Goal: Task Accomplishment & Management: Manage account settings

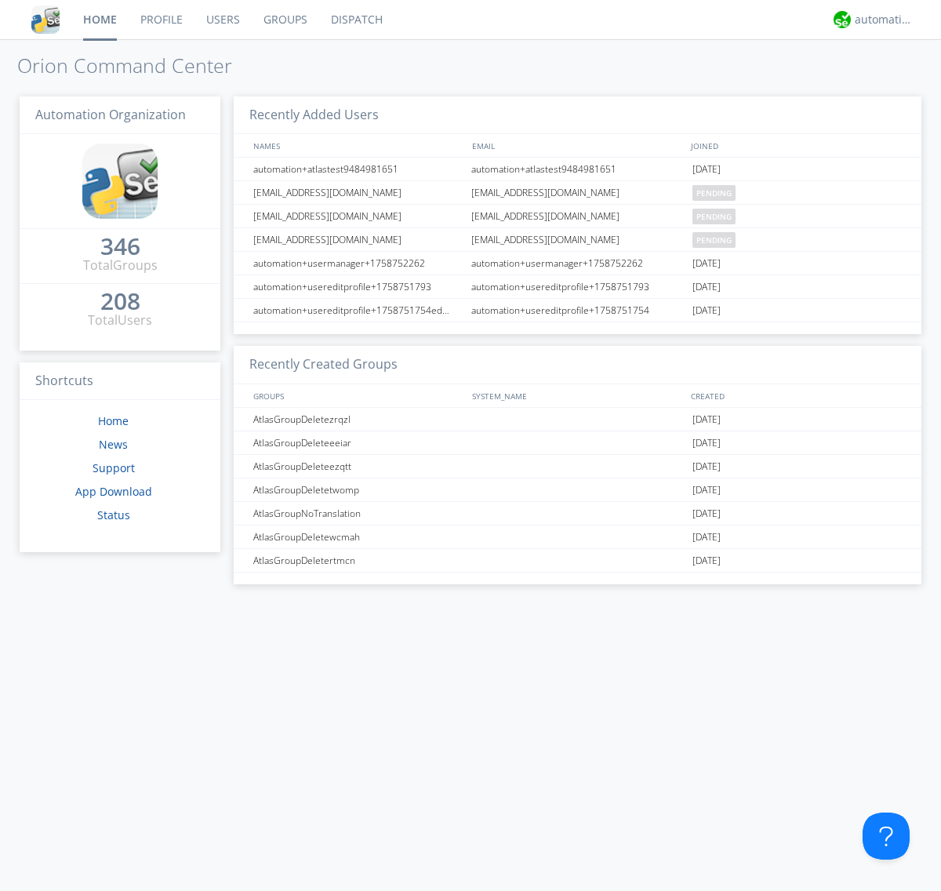
click at [222, 20] on link "Users" at bounding box center [223, 19] width 57 height 39
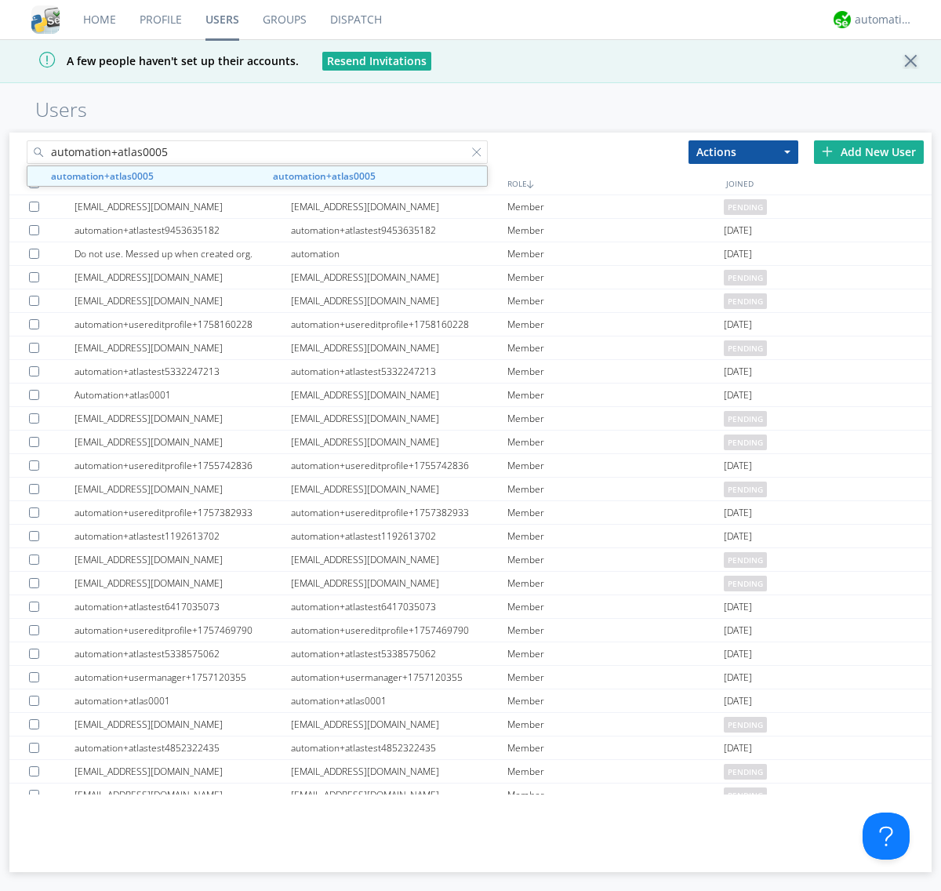
type input "automation+atlas0005"
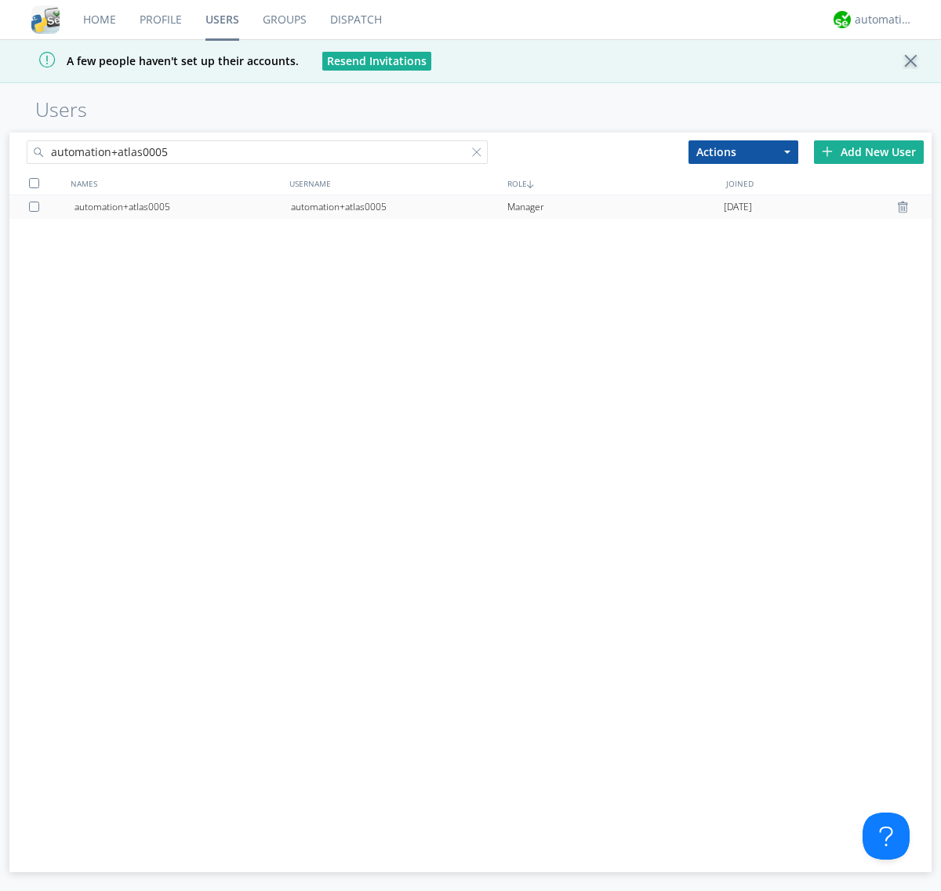
click at [398, 206] on div "automation+atlas0005" at bounding box center [399, 207] width 216 height 24
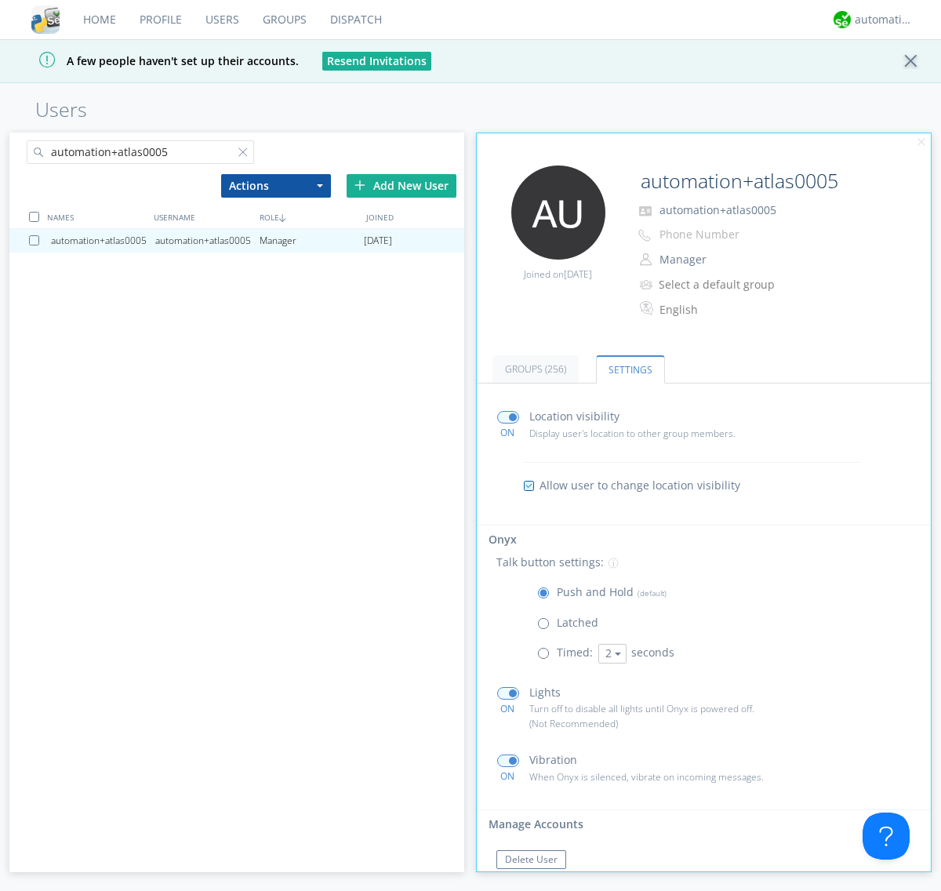
click at [547, 657] on span at bounding box center [547, 657] width 20 height 20
click at [0, 0] on input "radio" at bounding box center [0, 0] width 0 height 0
click at [610, 653] on button "2" at bounding box center [612, 654] width 28 height 20
click at [0, 0] on link "5" at bounding box center [0, 0] width 0 height 0
click at [610, 653] on button "5" at bounding box center [612, 654] width 28 height 20
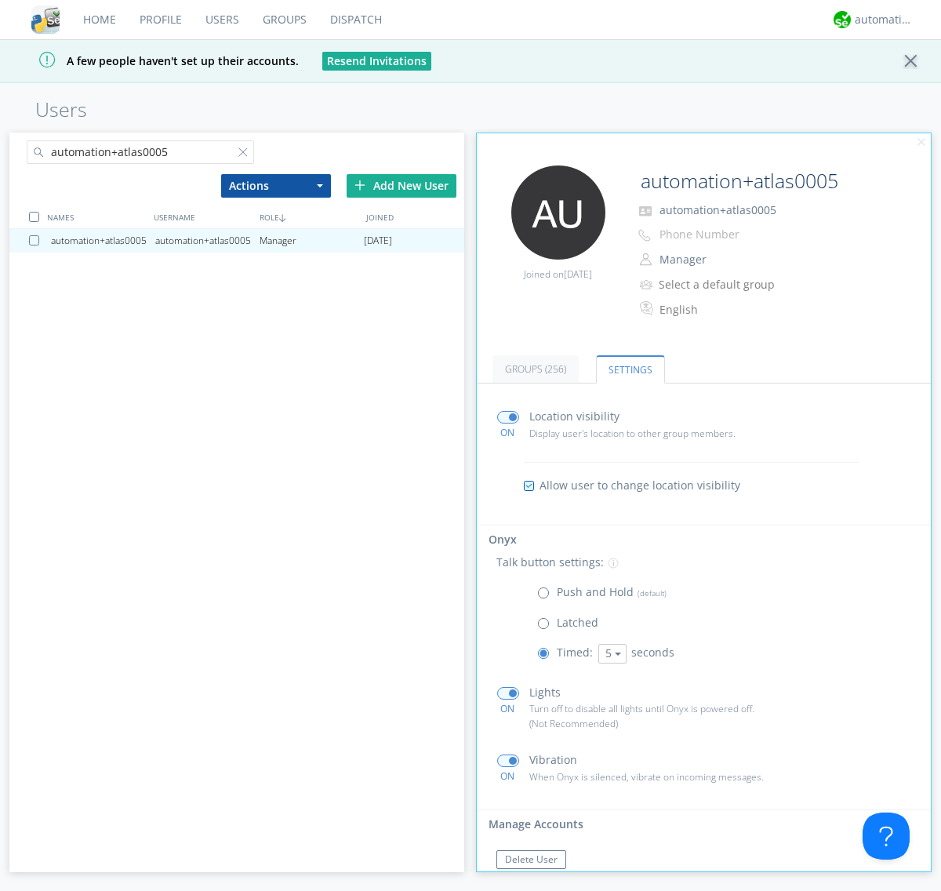
click at [0, 0] on link "3" at bounding box center [0, 0] width 0 height 0
click at [547, 596] on span at bounding box center [547, 597] width 20 height 20
click at [0, 0] on input "radio" at bounding box center [0, 0] width 0 height 0
